Goal: Task Accomplishment & Management: Use online tool/utility

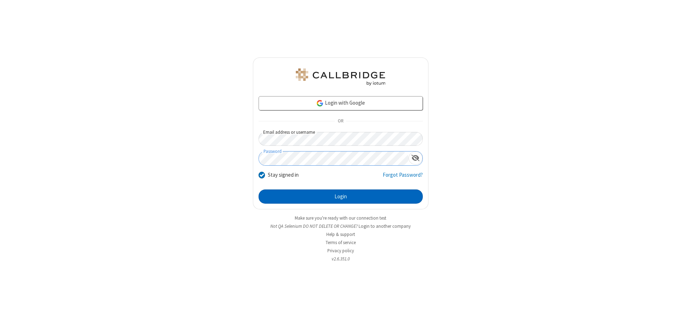
click at [341, 197] on button "Login" at bounding box center [341, 197] width 164 height 14
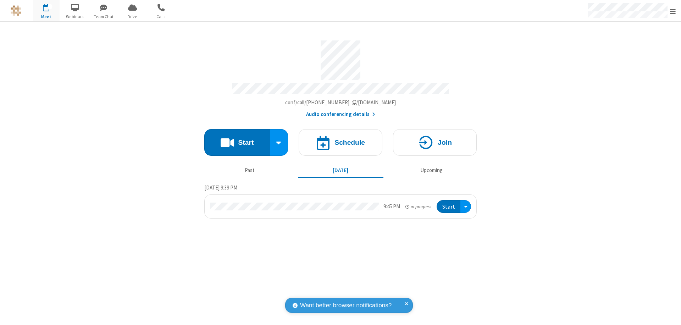
click at [673, 11] on span "Open menu" at bounding box center [673, 11] width 6 height 7
click at [132, 16] on span "Drive" at bounding box center [132, 16] width 27 height 6
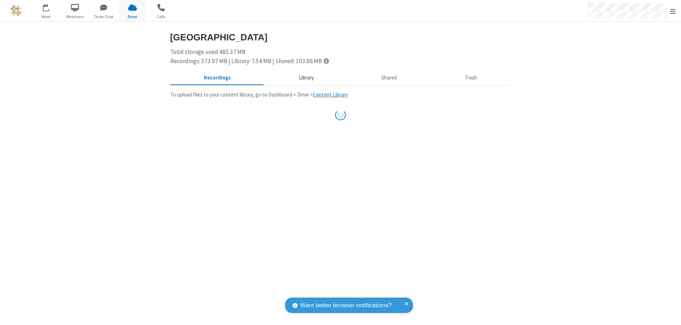
click at [305, 78] on button "Library" at bounding box center [306, 77] width 83 height 13
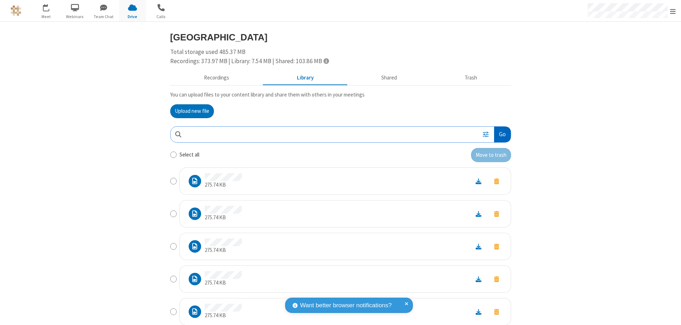
click at [500, 134] on button "Go" at bounding box center [502, 135] width 16 height 16
click at [189, 111] on button "Upload new file" at bounding box center [192, 111] width 44 height 14
